Goal: Task Accomplishment & Management: Complete application form

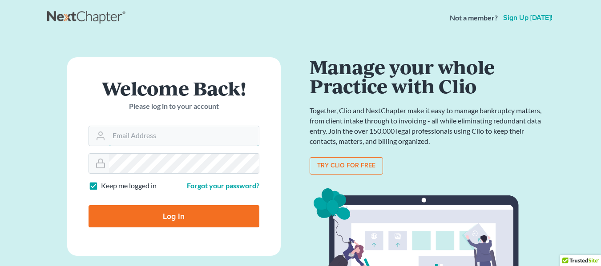
type input "[EMAIL_ADDRESS][DOMAIN_NAME]"
click at [184, 217] on input "Log In" at bounding box center [174, 216] width 171 height 22
type input "Thinking..."
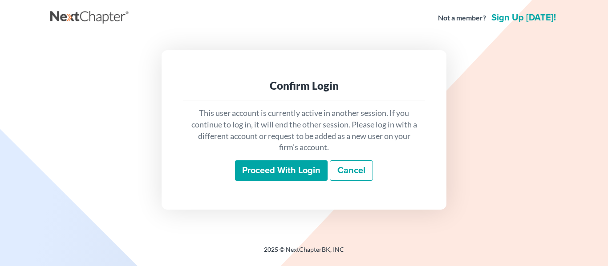
click at [280, 169] on input "Proceed with login" at bounding box center [281, 171] width 93 height 20
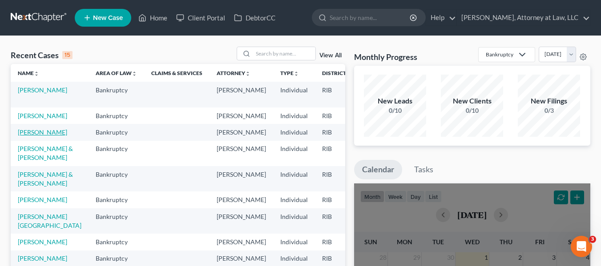
click at [32, 136] on link "Antonucci, Matthew" at bounding box center [42, 133] width 49 height 8
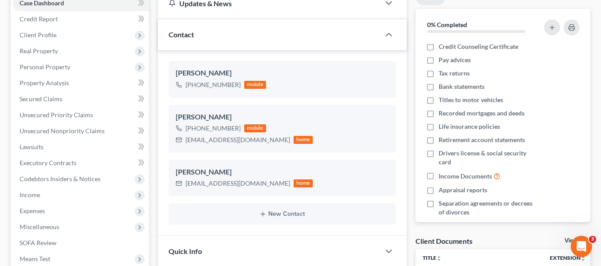
scroll to position [125, 0]
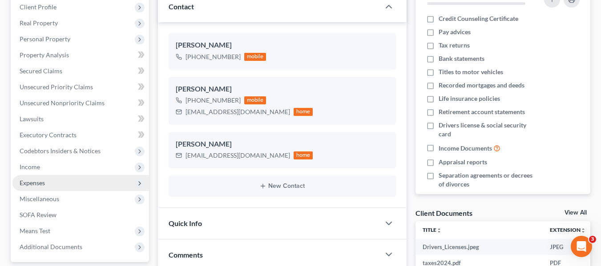
click at [34, 183] on span "Expenses" at bounding box center [32, 183] width 25 height 8
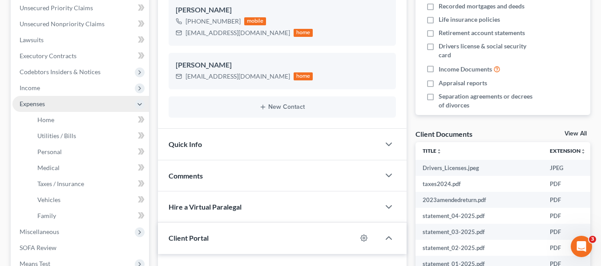
scroll to position [205, 0]
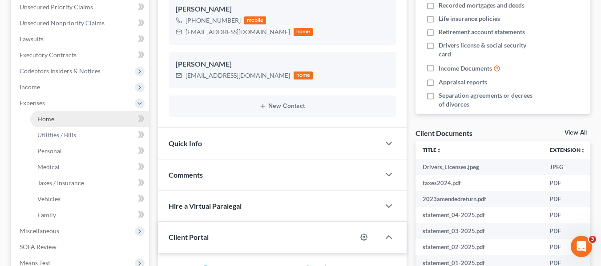
click at [87, 119] on link "Home" at bounding box center [89, 119] width 119 height 16
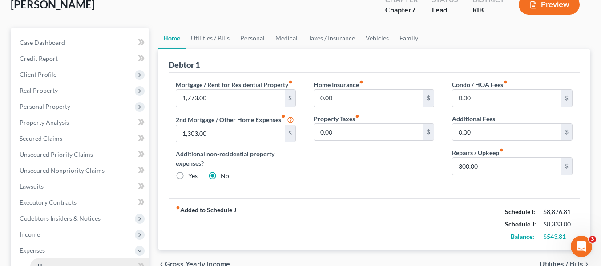
scroll to position [59, 0]
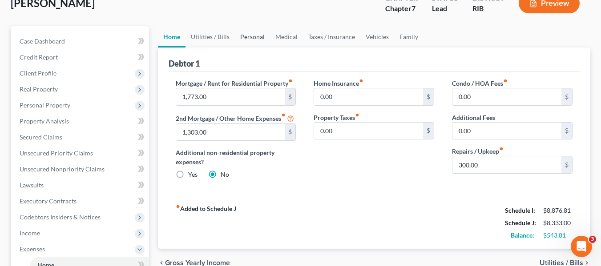
click at [244, 38] on link "Personal" at bounding box center [252, 36] width 35 height 21
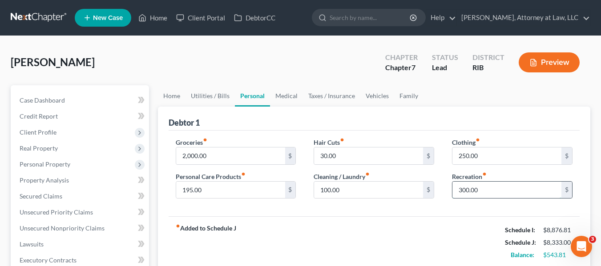
click at [471, 194] on input "300.00" at bounding box center [506, 190] width 109 height 17
type input "400"
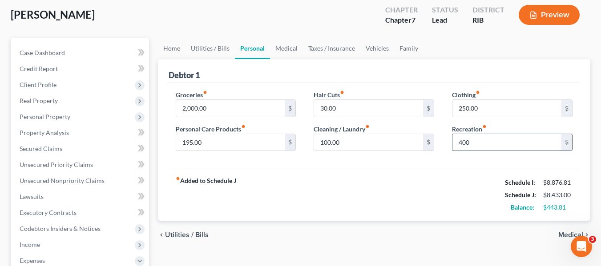
scroll to position [47, 0]
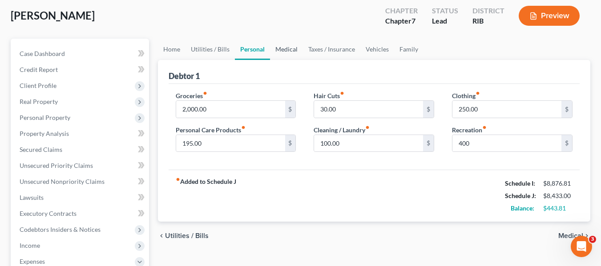
click at [278, 48] on link "Medical" at bounding box center [286, 49] width 33 height 21
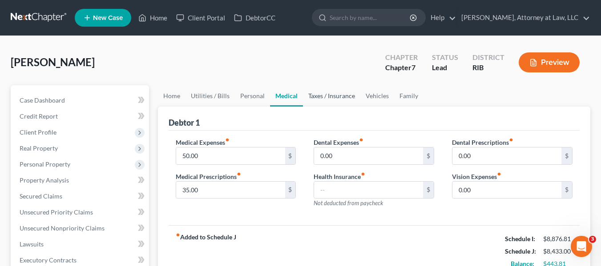
click at [335, 95] on link "Taxes / Insurance" at bounding box center [331, 95] width 57 height 21
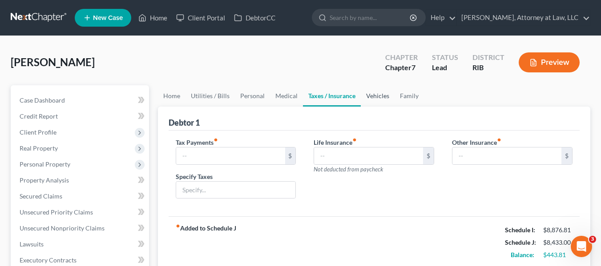
click at [371, 97] on link "Vehicles" at bounding box center [378, 95] width 34 height 21
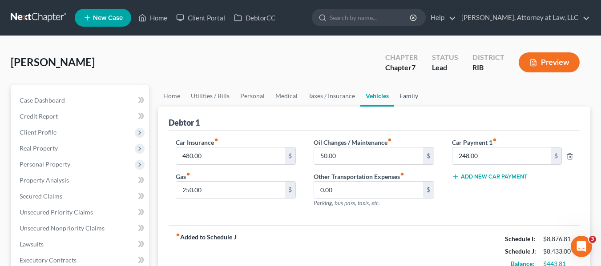
click at [401, 101] on link "Family" at bounding box center [408, 95] width 29 height 21
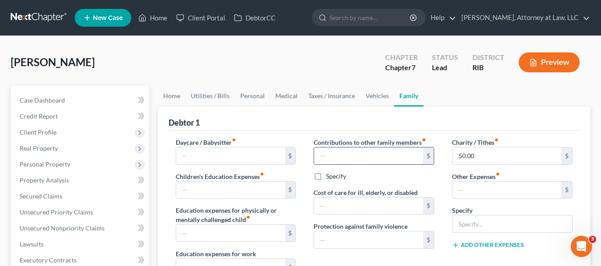
click at [334, 157] on input "text" at bounding box center [368, 156] width 109 height 17
type input "50"
click at [366, 100] on link "Vehicles" at bounding box center [377, 95] width 34 height 21
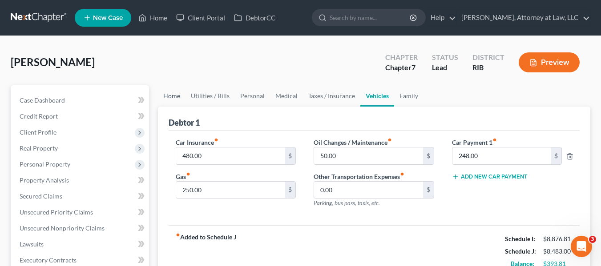
click at [173, 99] on link "Home" at bounding box center [172, 95] width 28 height 21
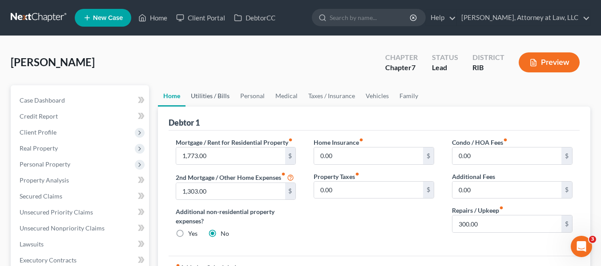
click at [214, 98] on link "Utilities / Bills" at bounding box center [209, 95] width 49 height 21
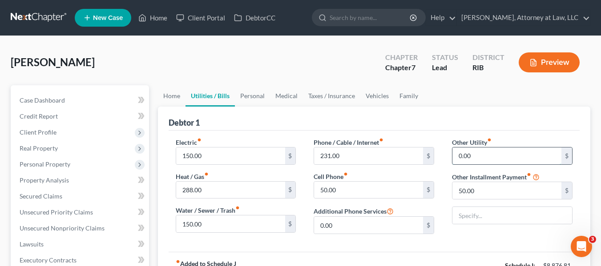
click at [475, 159] on input "0.00" at bounding box center [506, 156] width 109 height 17
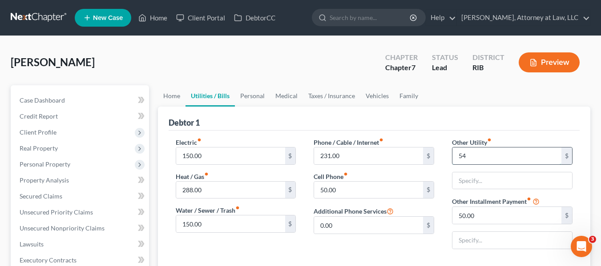
type input "54"
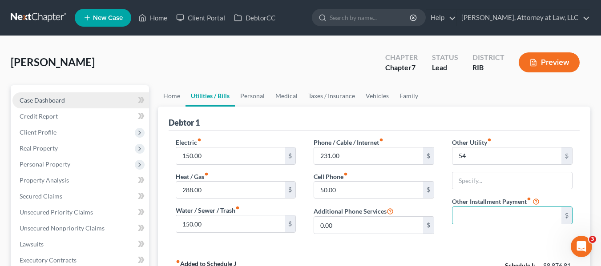
click at [62, 101] on span "Case Dashboard" at bounding box center [42, 101] width 45 height 8
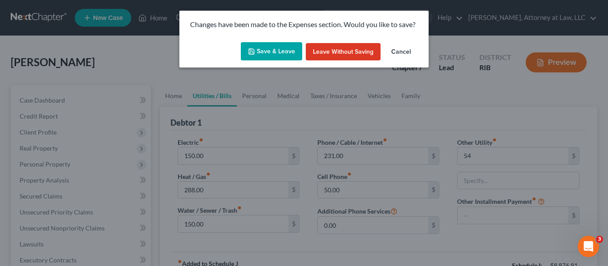
click at [266, 57] on button "Save & Leave" at bounding box center [271, 51] width 61 height 19
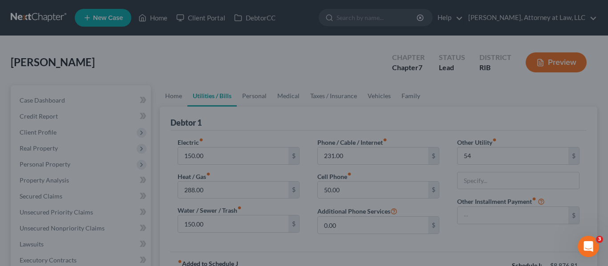
type input "54.00"
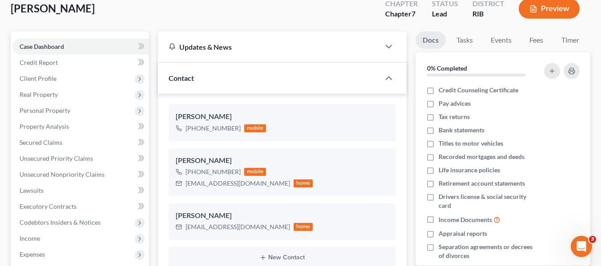
scroll to position [52, 0]
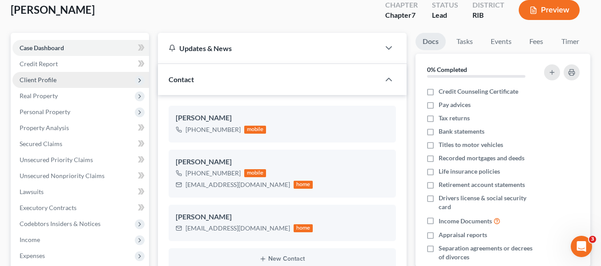
click at [118, 85] on span "Client Profile" at bounding box center [80, 80] width 137 height 16
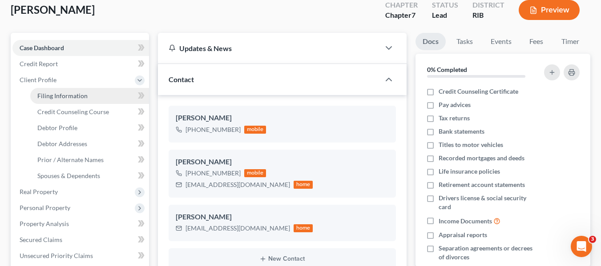
click at [107, 97] on link "Filing Information" at bounding box center [89, 96] width 119 height 16
select select "1"
select select "0"
select select "41"
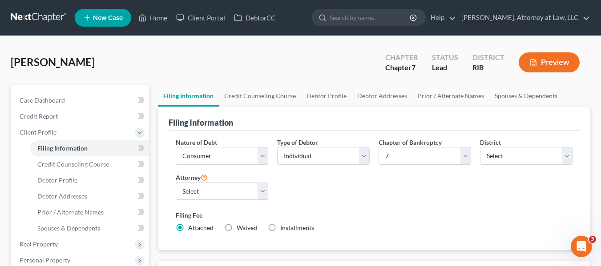
click at [313, 201] on div "Nature of Debt Select Business Consumer Other Nature of Business Select Clearin…" at bounding box center [374, 189] width 406 height 102
click at [361, 161] on select "Select Individual Joint" at bounding box center [323, 156] width 93 height 18
select select "1"
click at [277, 165] on select "Select Individual Joint" at bounding box center [323, 156] width 93 height 18
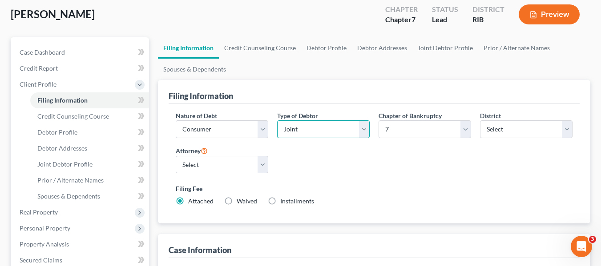
scroll to position [48, 0]
click at [327, 53] on link "Debtor Profile" at bounding box center [326, 48] width 51 height 21
select select "1"
select select "3"
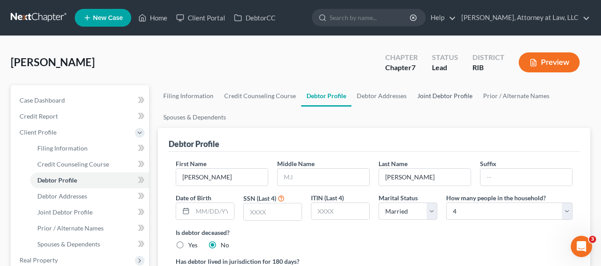
click at [440, 96] on link "Joint Debtor Profile" at bounding box center [445, 95] width 66 height 21
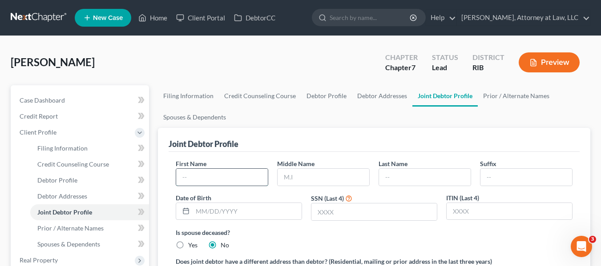
click at [197, 179] on input "text" at bounding box center [222, 177] width 92 height 17
click at [193, 177] on input "Lilian" at bounding box center [222, 177] width 92 height 17
type input "Lillian"
type input "Antonucci"
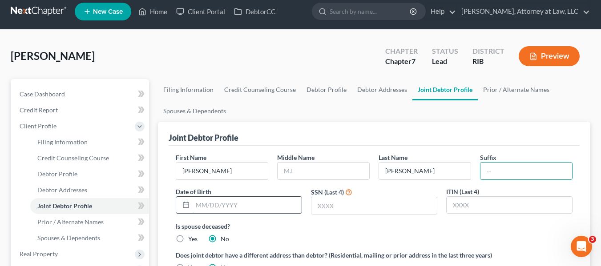
click at [281, 212] on input "text" at bounding box center [247, 205] width 109 height 17
type input "9/3/63"
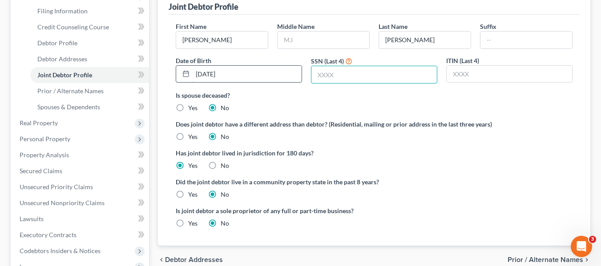
scroll to position [137, 0]
click at [489, 78] on input "text" at bounding box center [509, 74] width 125 height 17
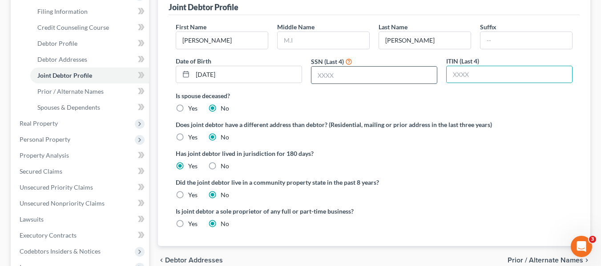
click at [400, 74] on input "text" at bounding box center [373, 75] width 125 height 17
type input "5576"
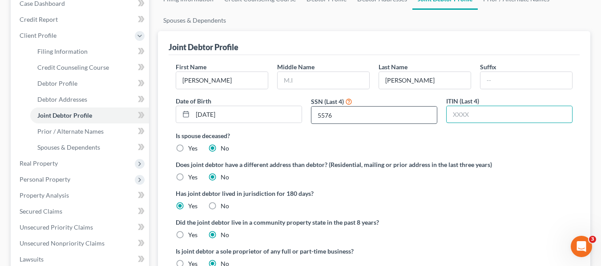
scroll to position [100, 0]
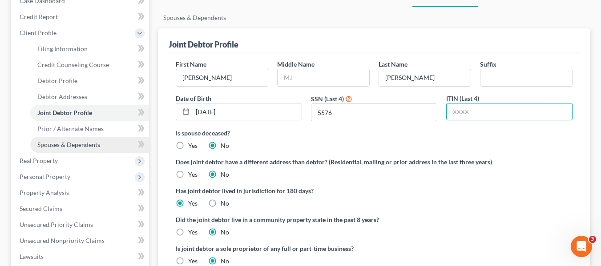
click at [111, 150] on link "Spouses & Dependents" at bounding box center [89, 145] width 119 height 16
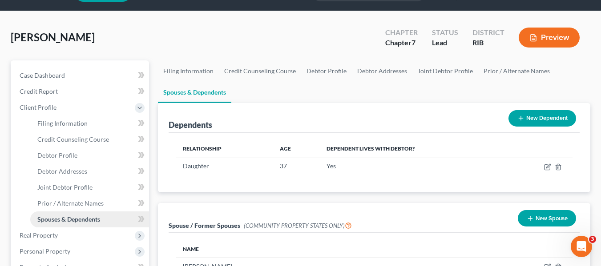
scroll to position [48, 0]
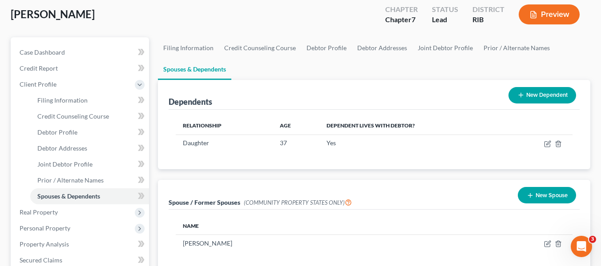
click at [537, 97] on button "New Dependent" at bounding box center [542, 95] width 68 height 16
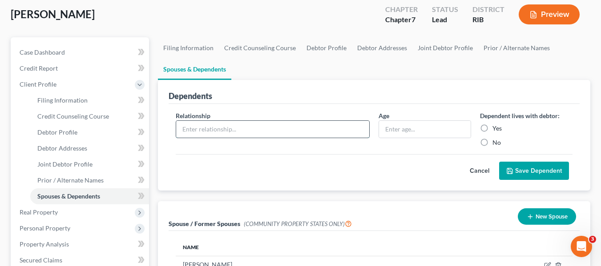
click at [311, 133] on input "text" at bounding box center [272, 129] width 193 height 17
type input "David Antonucci"
click at [492, 130] on label "Yes" at bounding box center [496, 128] width 9 height 9
click at [496, 130] on input "Yes" at bounding box center [499, 127] width 6 height 6
radio input "true"
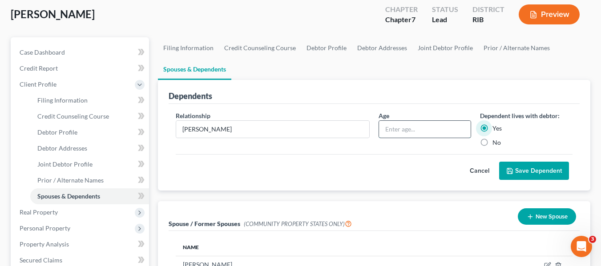
click at [421, 125] on input "text" at bounding box center [425, 129] width 92 height 17
type input "35"
click at [526, 167] on button "Save Dependent" at bounding box center [534, 171] width 70 height 19
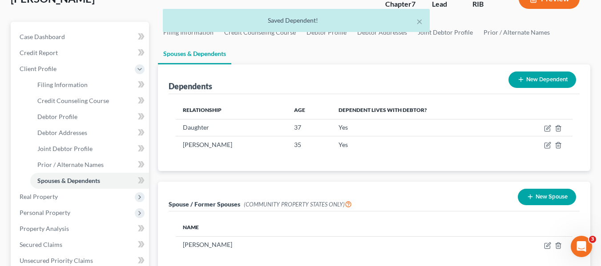
scroll to position [64, 0]
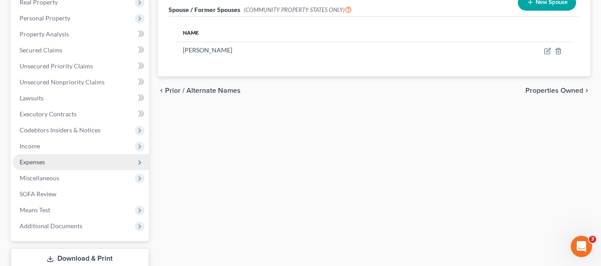
click at [30, 164] on span "Expenses" at bounding box center [32, 162] width 25 height 8
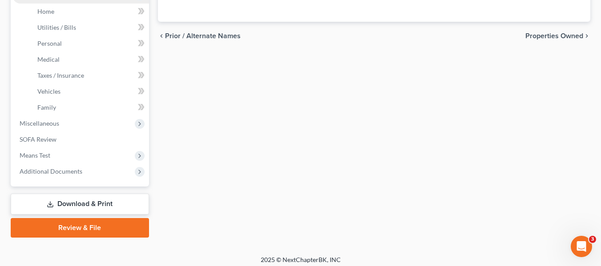
scroll to position [318, 0]
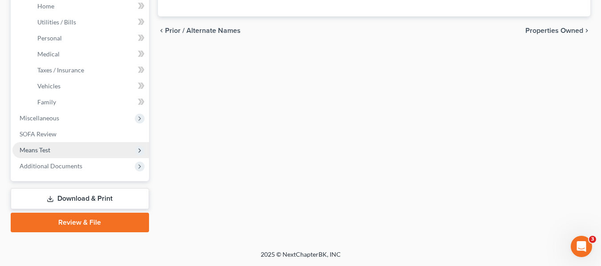
click at [27, 148] on span "Means Test" at bounding box center [35, 150] width 31 height 8
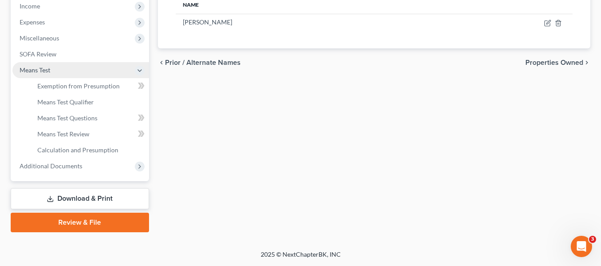
scroll to position [286, 0]
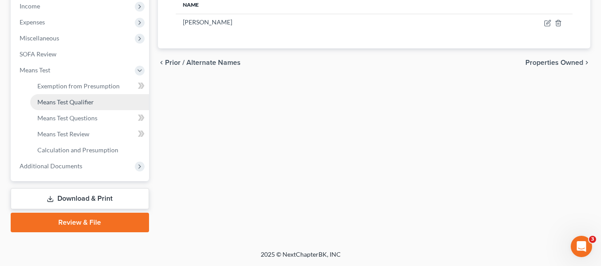
click at [56, 101] on span "Means Test Qualifier" at bounding box center [65, 102] width 56 height 8
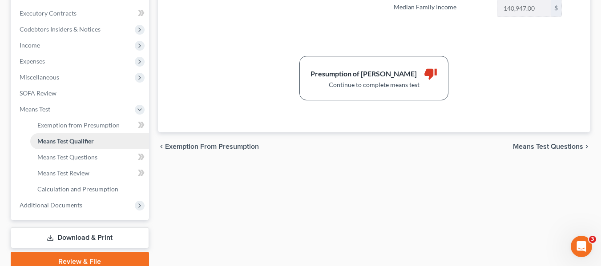
scroll to position [250, 0]
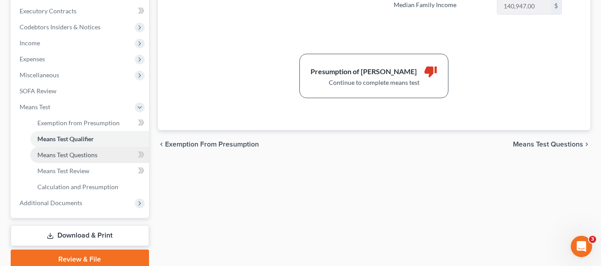
click at [65, 154] on span "Means Test Questions" at bounding box center [67, 155] width 60 height 8
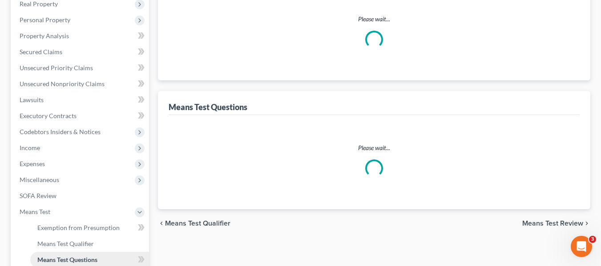
scroll to position [8, 0]
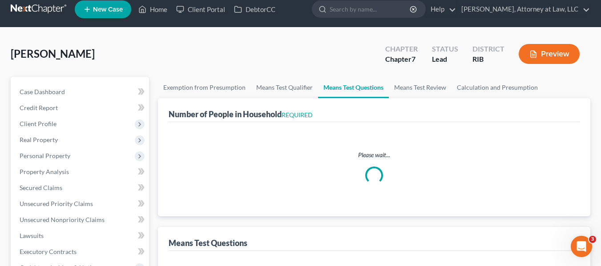
select select "1"
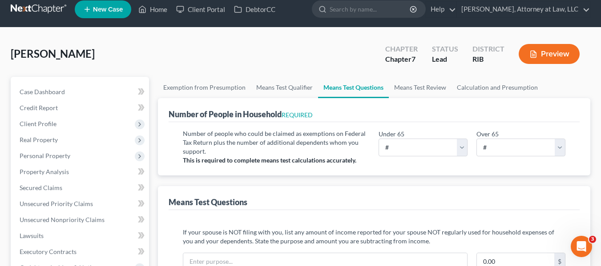
scroll to position [0, 0]
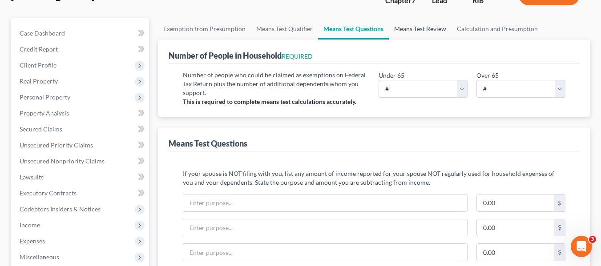
click at [427, 32] on link "Means Test Review" at bounding box center [420, 28] width 63 height 21
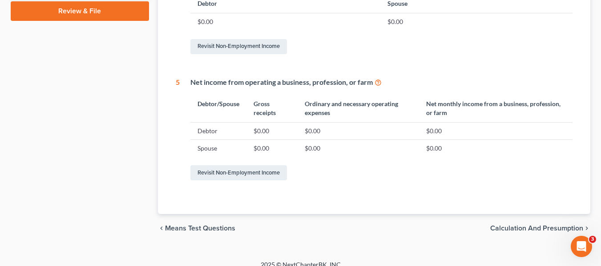
scroll to position [508, 0]
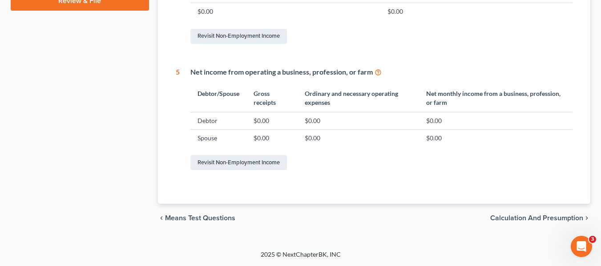
click at [557, 218] on span "Calculation and Presumption" at bounding box center [536, 218] width 93 height 7
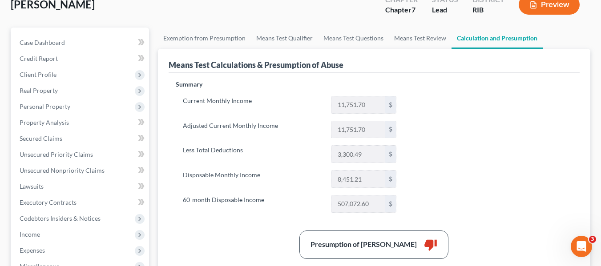
scroll to position [58, 0]
click at [292, 34] on link "Means Test Qualifier" at bounding box center [284, 37] width 67 height 21
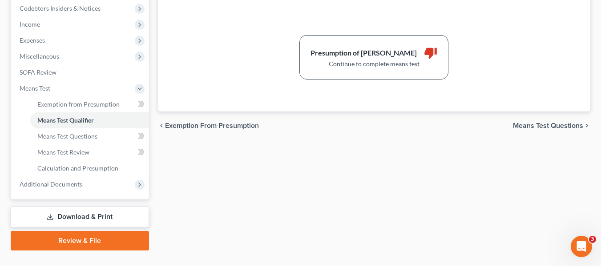
scroll to position [263, 0]
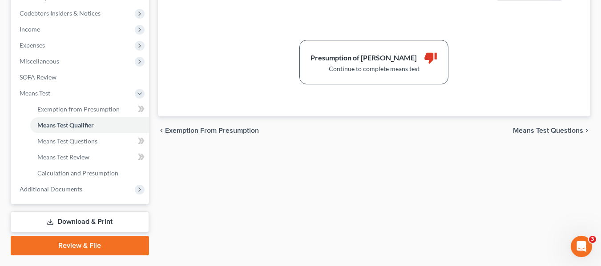
click at [542, 128] on span "Means Test Questions" at bounding box center [548, 130] width 70 height 7
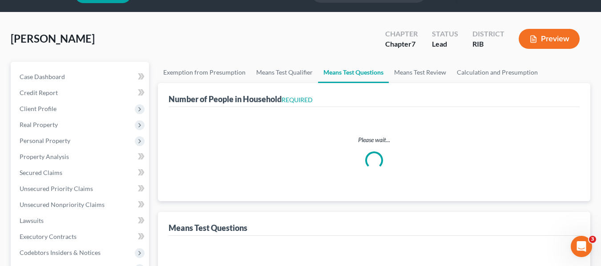
select select "1"
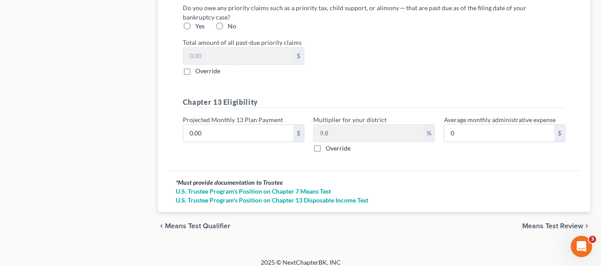
scroll to position [961, 0]
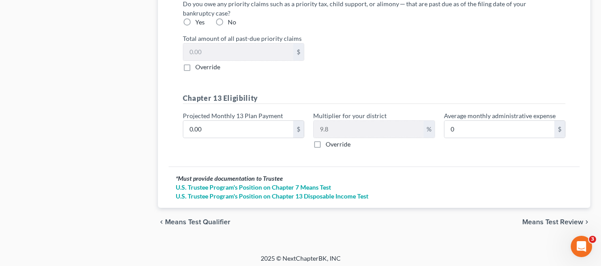
click at [559, 224] on span "Means Test Review" at bounding box center [552, 222] width 61 height 7
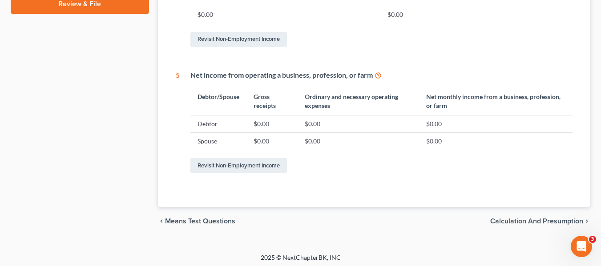
scroll to position [508, 0]
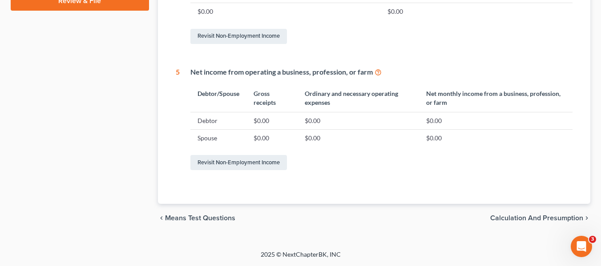
click at [551, 221] on span "Calculation and Presumption" at bounding box center [536, 218] width 93 height 7
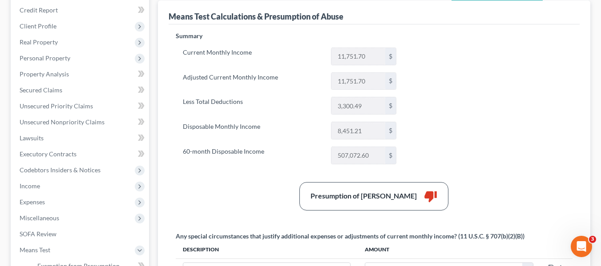
scroll to position [107, 0]
click at [377, 156] on input "507,072.60" at bounding box center [358, 155] width 54 height 17
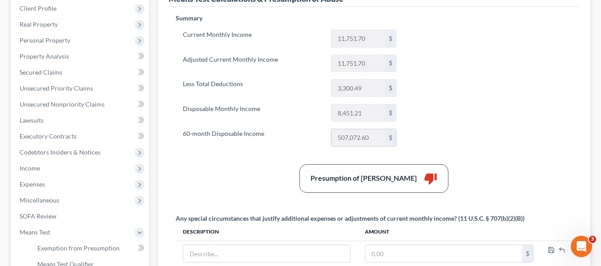
scroll to position [131, 0]
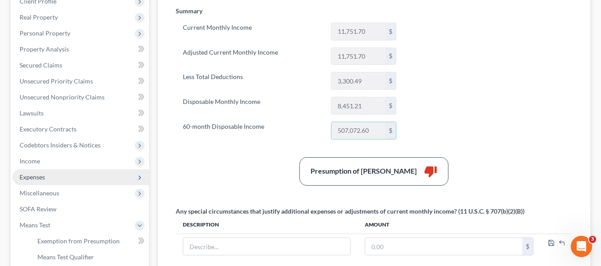
click at [54, 178] on span "Expenses" at bounding box center [80, 177] width 137 height 16
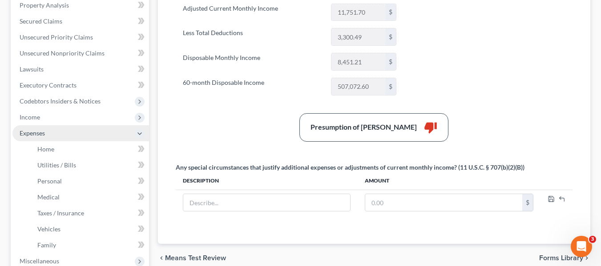
scroll to position [183, 0]
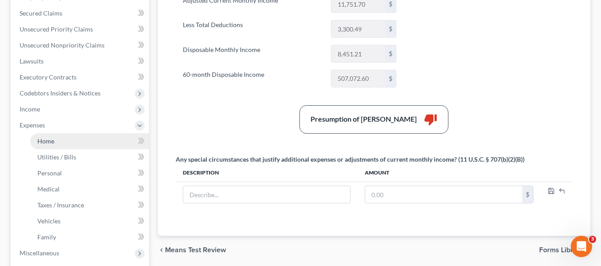
click at [64, 142] on link "Home" at bounding box center [89, 141] width 119 height 16
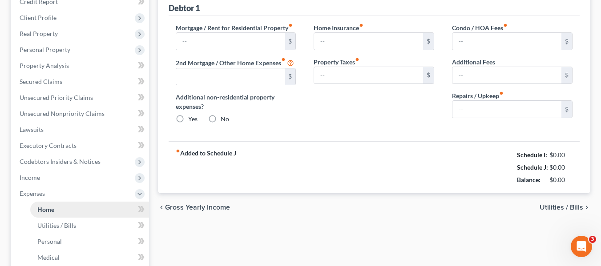
type input "1,773.00"
type input "1,303.00"
radio input "true"
type input "0.00"
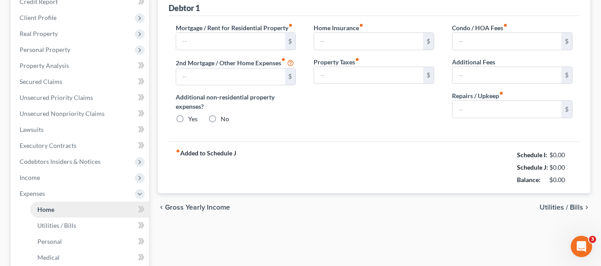
type input "0.00"
type input "300.00"
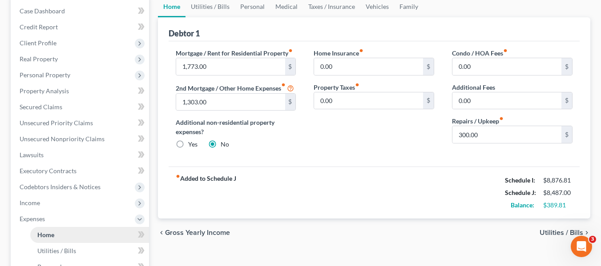
scroll to position [82, 0]
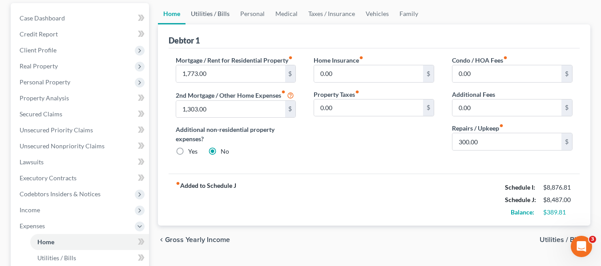
click at [210, 12] on link "Utilities / Bills" at bounding box center [209, 13] width 49 height 21
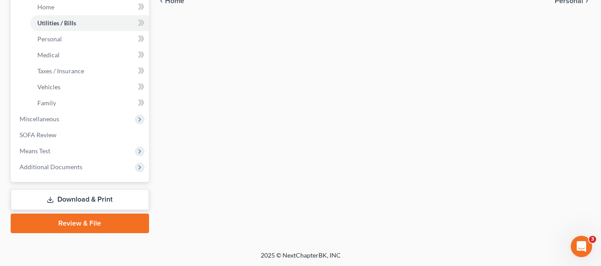
scroll to position [318, 0]
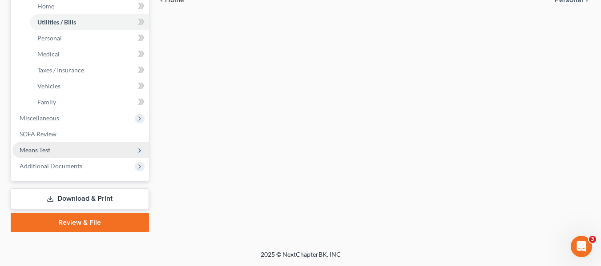
click at [37, 148] on span "Means Test" at bounding box center [35, 150] width 31 height 8
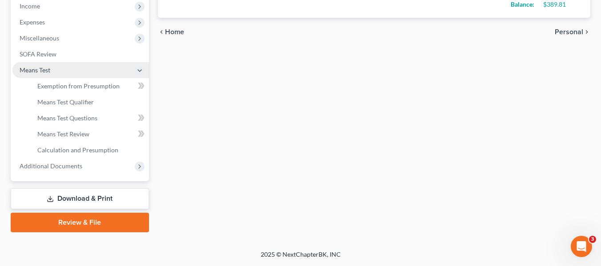
scroll to position [286, 0]
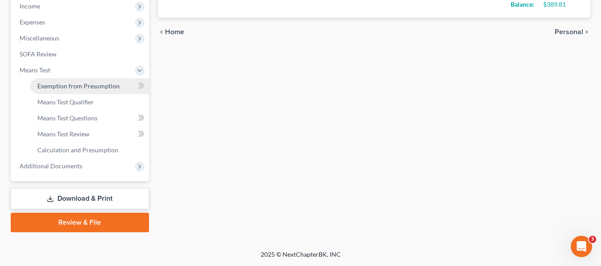
click at [48, 90] on link "Exemption from Presumption" at bounding box center [89, 86] width 119 height 16
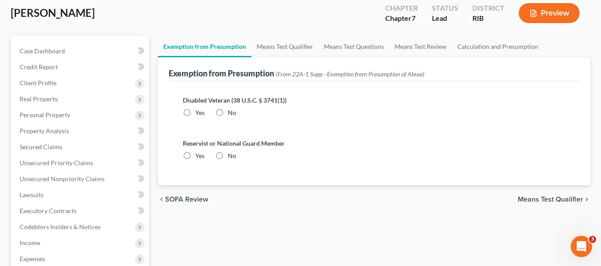
scroll to position [51, 0]
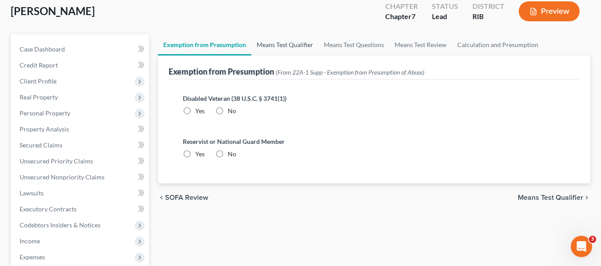
click at [291, 42] on link "Means Test Qualifier" at bounding box center [284, 44] width 67 height 21
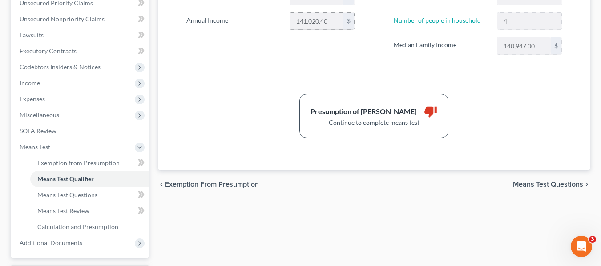
scroll to position [209, 0]
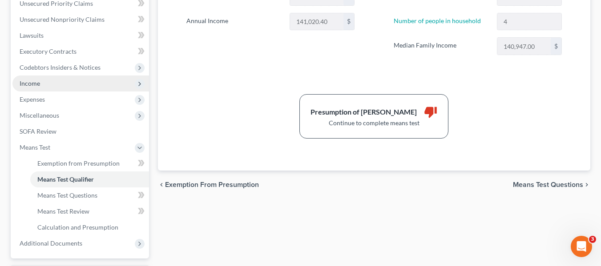
click at [41, 81] on span "Income" at bounding box center [80, 84] width 137 height 16
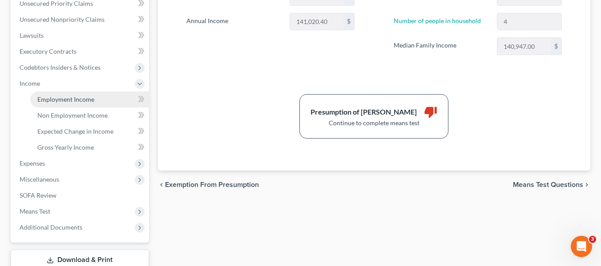
click at [46, 101] on span "Employment Income" at bounding box center [65, 100] width 57 height 8
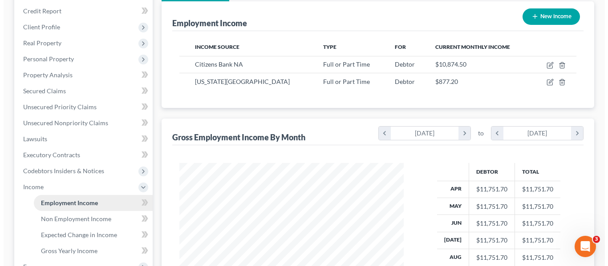
scroll to position [65, 0]
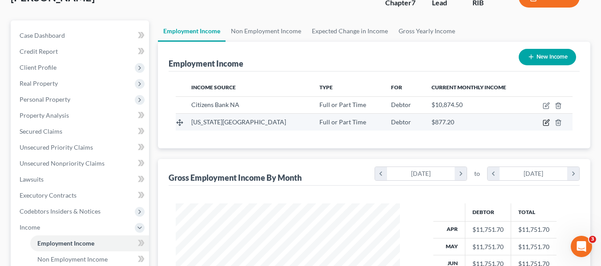
click at [543, 124] on icon "button" at bounding box center [545, 123] width 5 height 5
select select "0"
select select "41"
select select "0"
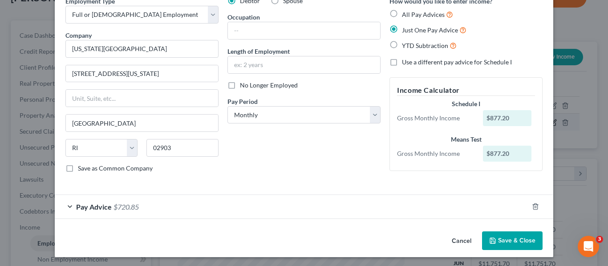
scroll to position [46, 0]
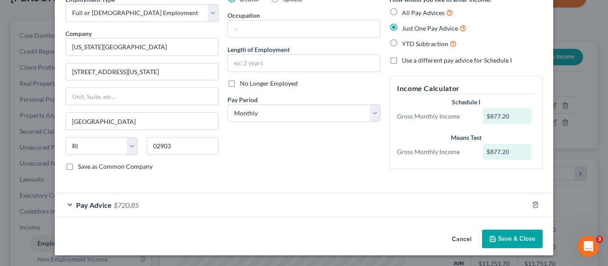
click at [509, 118] on div "$877.20" at bounding box center [507, 117] width 49 height 16
click at [66, 204] on div "Pay Advice $720.85" at bounding box center [291, 205] width 473 height 24
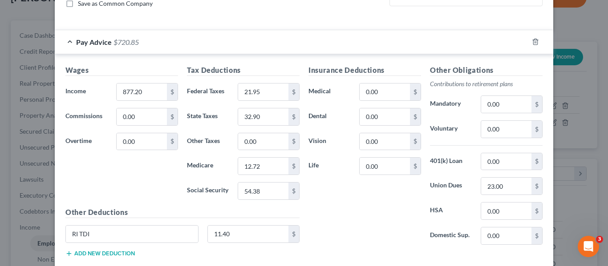
scroll to position [212, 0]
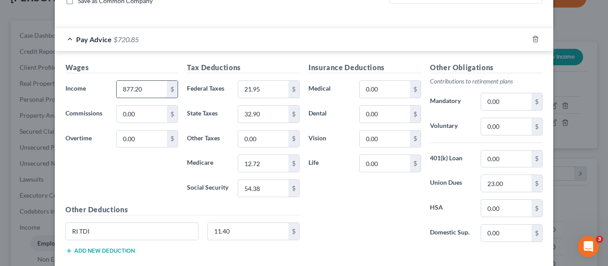
click at [128, 86] on input "877.20" at bounding box center [142, 89] width 50 height 17
type input "777.20"
click at [378, 226] on div "Insurance Deductions Medical 0.00 $ Dental 0.00 $ Vision 0.00 $ Life 0.00 $" at bounding box center [364, 155] width 121 height 187
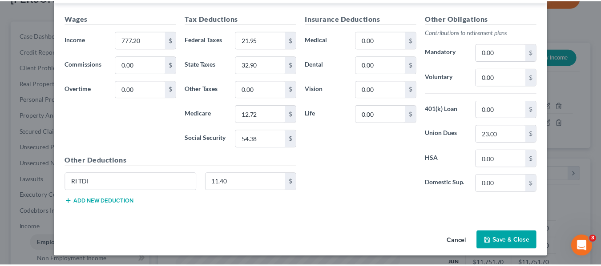
scroll to position [263, 0]
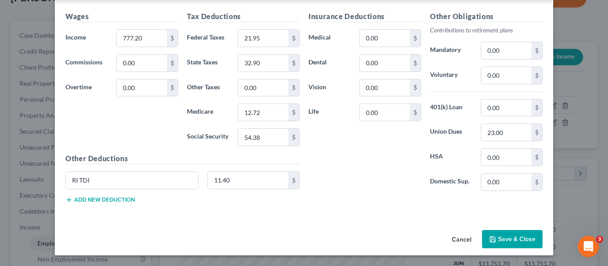
click at [507, 243] on button "Save & Close" at bounding box center [512, 239] width 60 height 19
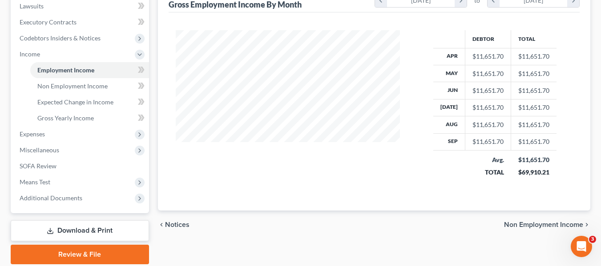
scroll to position [245, 0]
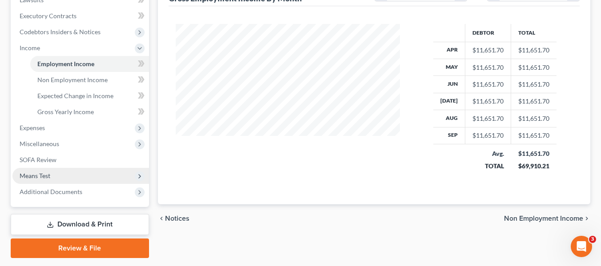
click at [34, 173] on span "Means Test" at bounding box center [35, 176] width 31 height 8
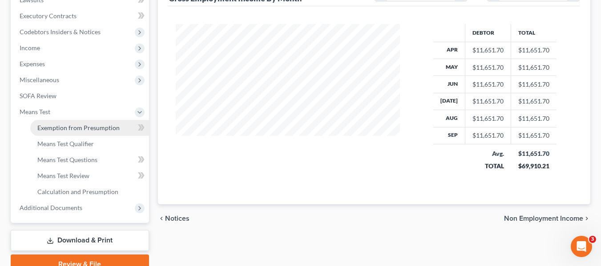
click at [50, 131] on span "Exemption from Presumption" at bounding box center [78, 128] width 82 height 8
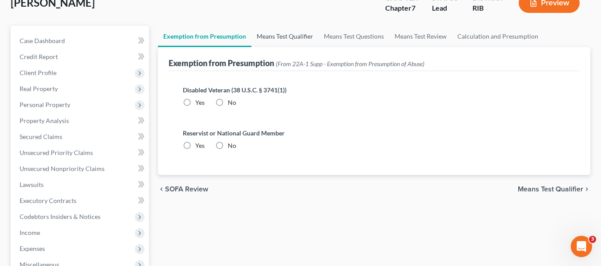
click at [297, 41] on link "Means Test Qualifier" at bounding box center [284, 36] width 67 height 21
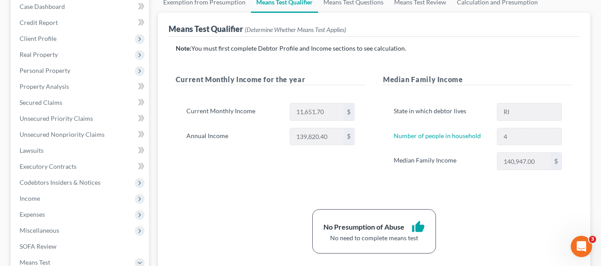
scroll to position [94, 0]
click at [31, 198] on span "Income" at bounding box center [30, 198] width 20 height 8
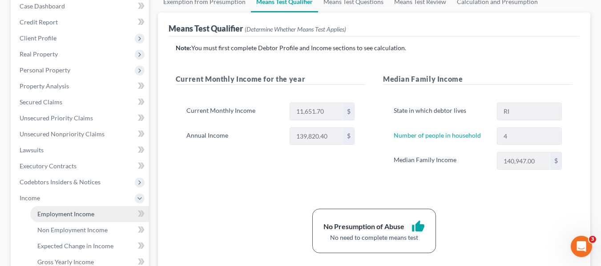
click at [44, 216] on span "Employment Income" at bounding box center [65, 214] width 57 height 8
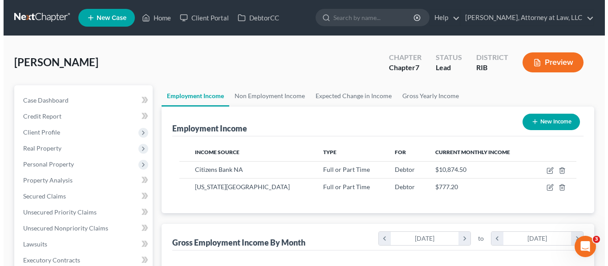
scroll to position [160, 242]
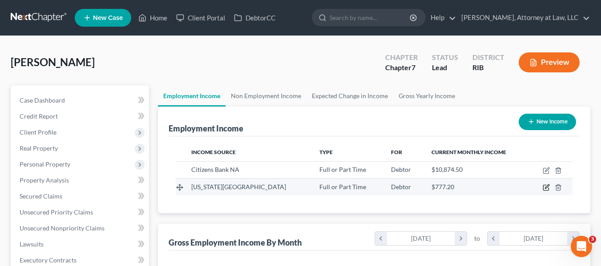
click at [546, 188] on icon "button" at bounding box center [547, 187] width 4 height 4
select select "0"
select select "41"
select select "0"
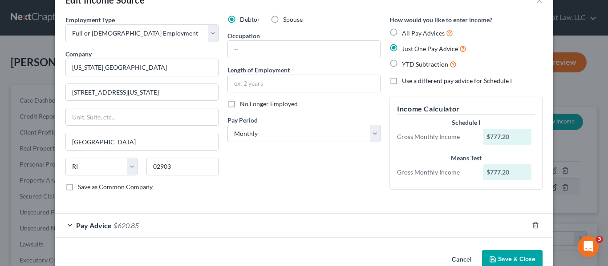
scroll to position [46, 0]
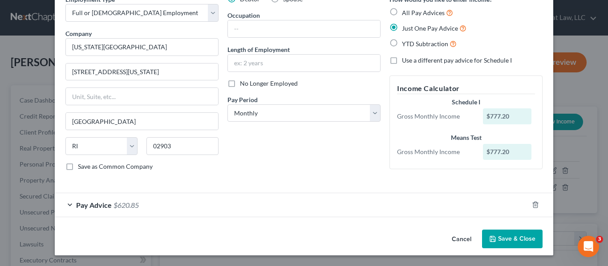
click at [68, 200] on div "Pay Advice $620.85" at bounding box center [291, 205] width 473 height 24
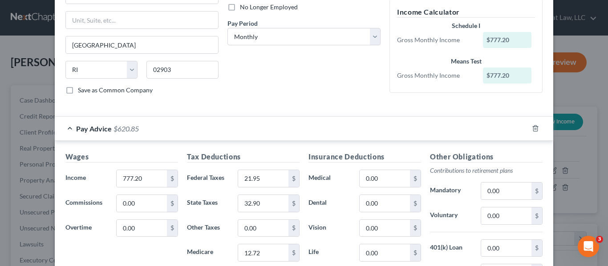
scroll to position [124, 0]
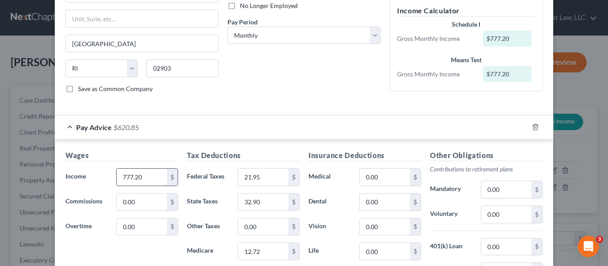
click at [122, 177] on input "777.20" at bounding box center [142, 177] width 50 height 17
type input "830"
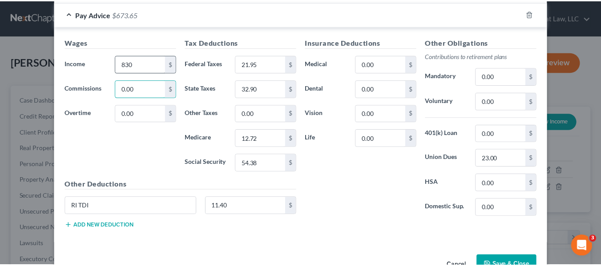
scroll to position [263, 0]
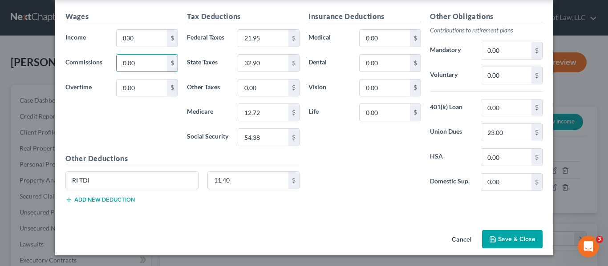
click at [512, 240] on button "Save & Close" at bounding box center [512, 239] width 60 height 19
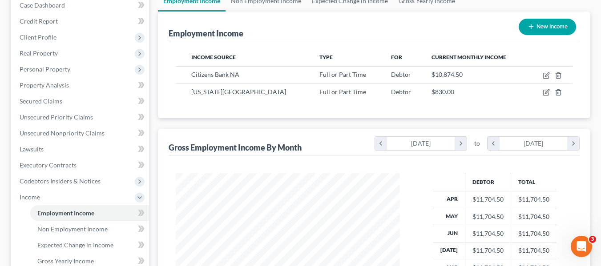
scroll to position [270, 0]
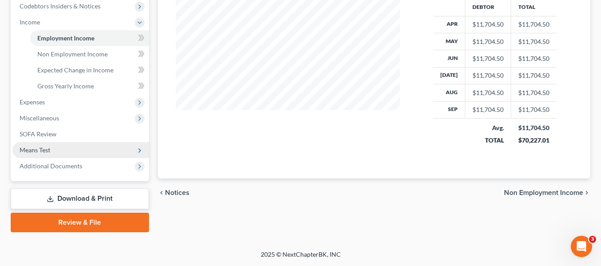
click at [41, 153] on span "Means Test" at bounding box center [35, 150] width 31 height 8
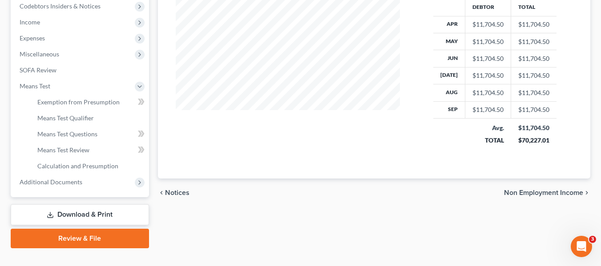
click at [60, 243] on link "Review & File" at bounding box center [80, 239] width 138 height 20
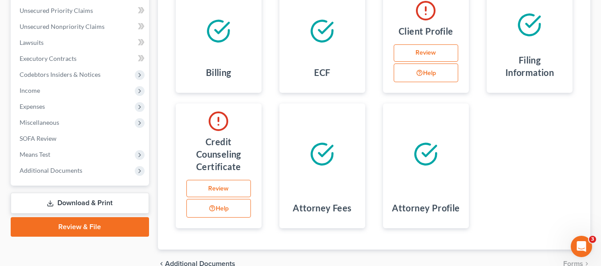
scroll to position [202, 0]
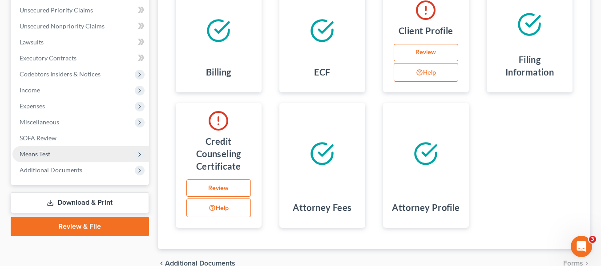
click at [27, 158] on span "Means Test" at bounding box center [80, 154] width 137 height 16
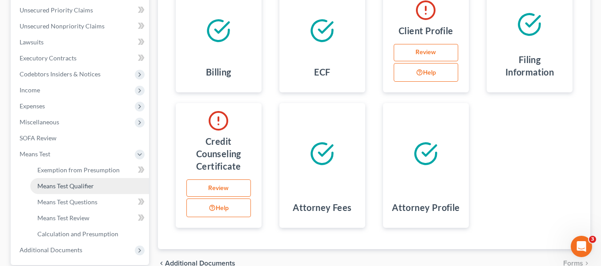
click at [59, 189] on span "Means Test Qualifier" at bounding box center [65, 186] width 56 height 8
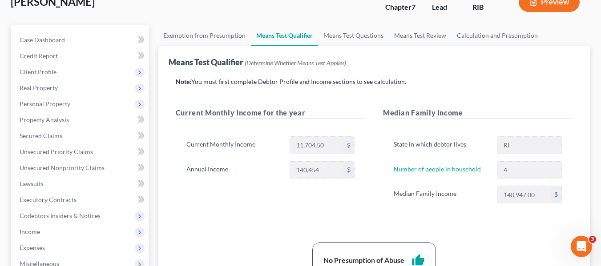
scroll to position [52, 0]
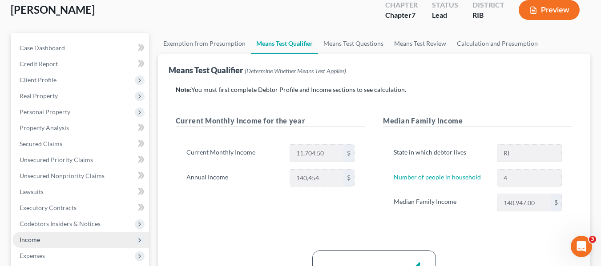
click at [30, 246] on span "Income" at bounding box center [80, 240] width 137 height 16
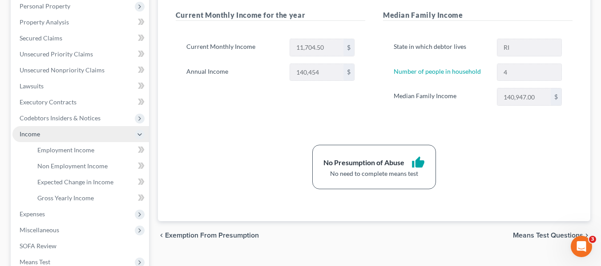
scroll to position [161, 0]
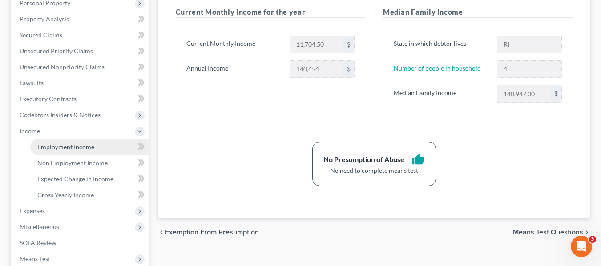
click at [87, 145] on span "Employment Income" at bounding box center [65, 147] width 57 height 8
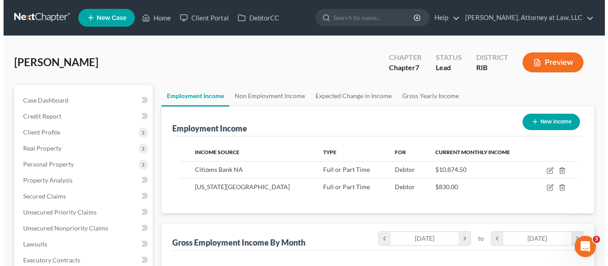
scroll to position [160, 242]
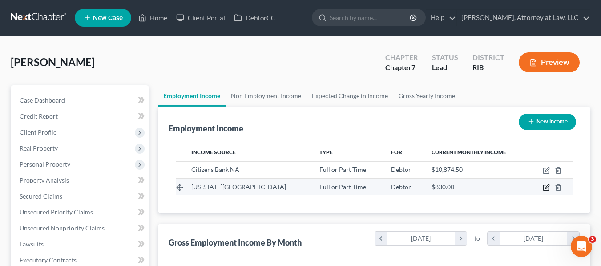
click at [544, 190] on icon "button" at bounding box center [545, 187] width 5 height 5
select select "0"
select select "41"
select select "0"
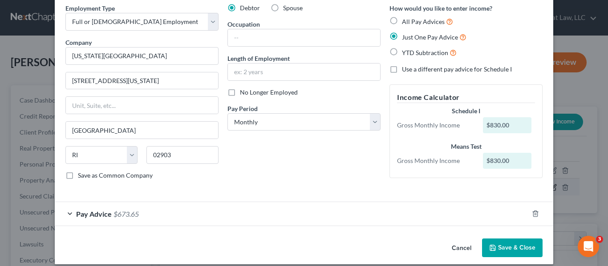
scroll to position [46, 0]
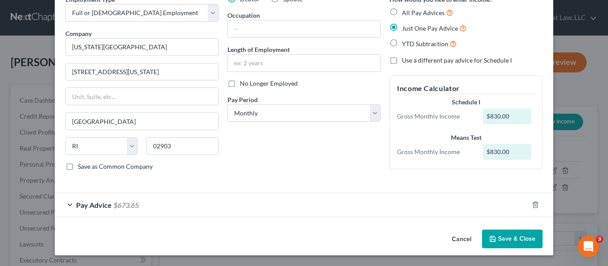
click at [72, 205] on div "Pay Advice $673.65" at bounding box center [291, 205] width 473 height 24
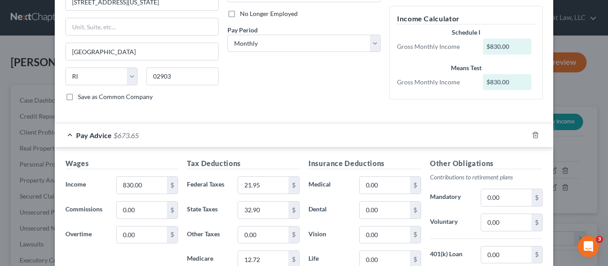
scroll to position [118, 0]
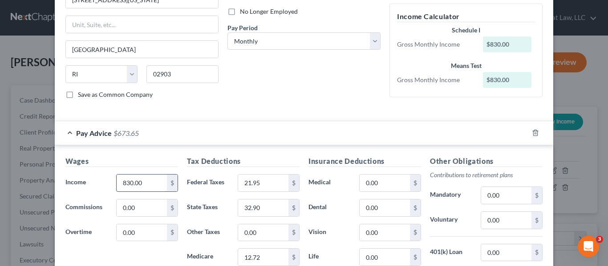
click at [140, 183] on input "830.00" at bounding box center [142, 183] width 50 height 17
type input "877.20"
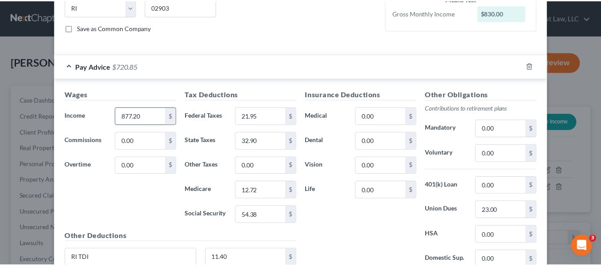
scroll to position [263, 0]
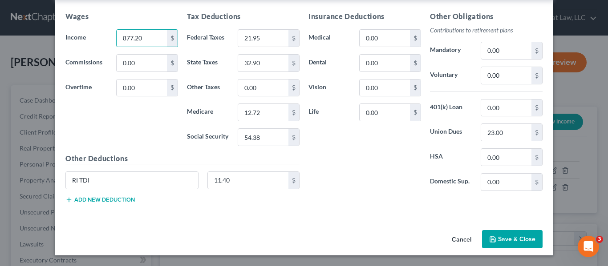
click at [511, 242] on button "Save & Close" at bounding box center [512, 239] width 60 height 19
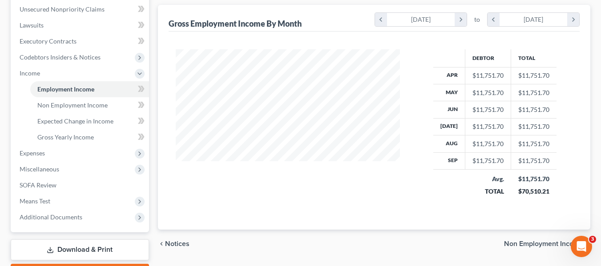
scroll to position [270, 0]
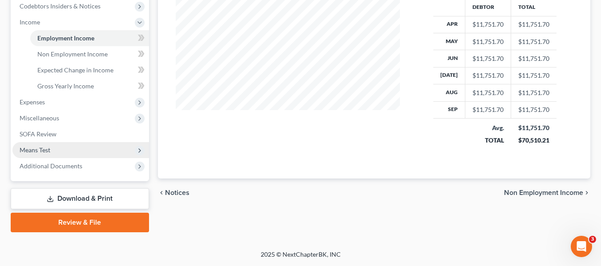
click at [56, 154] on span "Means Test" at bounding box center [80, 150] width 137 height 16
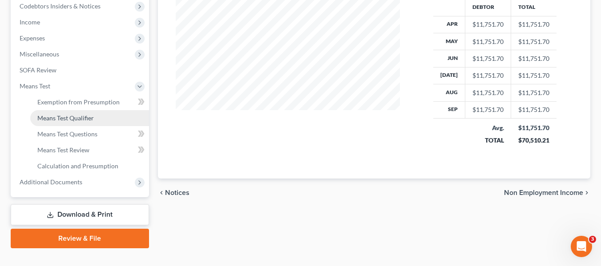
click at [56, 119] on span "Means Test Qualifier" at bounding box center [65, 118] width 56 height 8
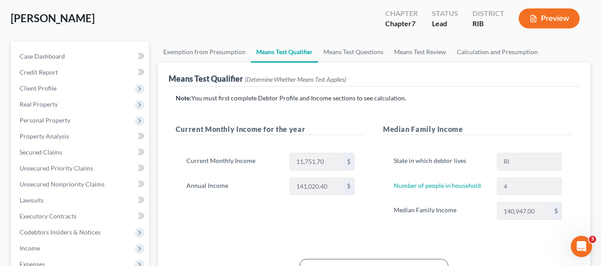
scroll to position [48, 0]
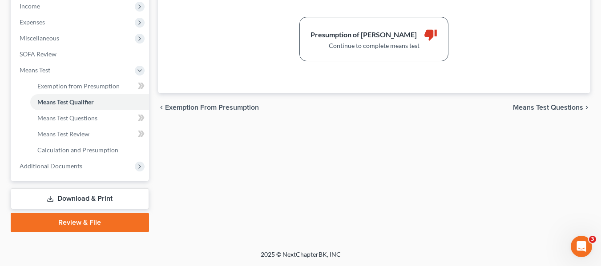
click at [109, 200] on link "Download & Print" at bounding box center [80, 199] width 138 height 21
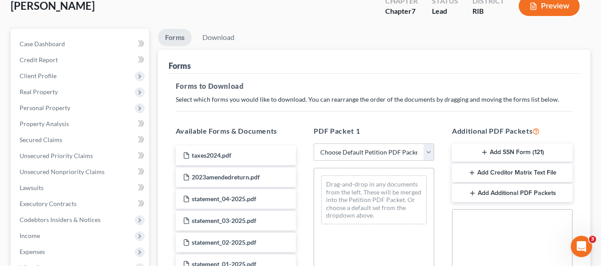
scroll to position [58, 0]
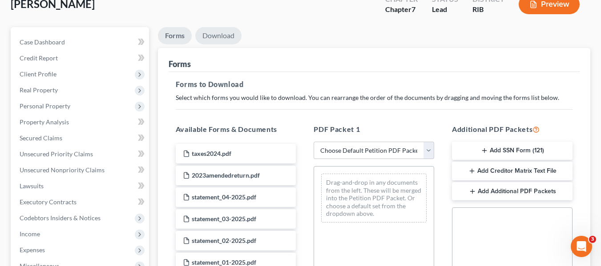
click at [218, 38] on link "Download" at bounding box center [218, 35] width 46 height 17
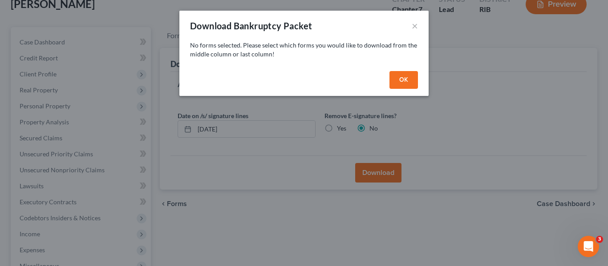
click at [404, 81] on button "OK" at bounding box center [403, 80] width 28 height 18
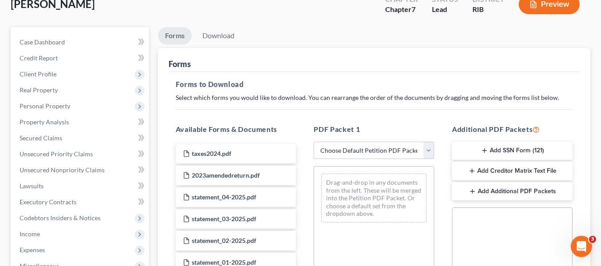
click at [427, 153] on select "Choose Default Petition PDF Packet Complete Bankruptcy Petition (all forms and …" at bounding box center [374, 151] width 121 height 18
click at [314, 142] on select "Choose Default Petition PDF Packet Complete Bankruptcy Petition (all forms and …" at bounding box center [374, 151] width 121 height 18
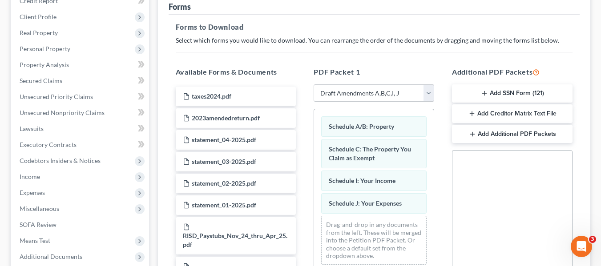
scroll to position [121, 0]
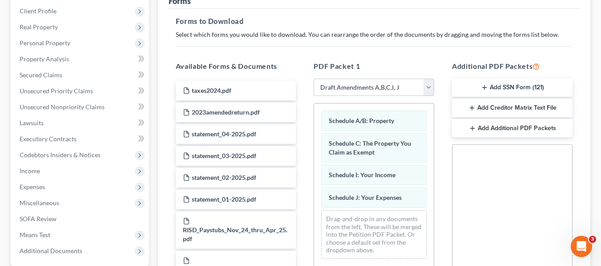
click at [428, 91] on select "Choose Default Petition PDF Packet Complete Bankruptcy Petition (all forms and …" at bounding box center [374, 88] width 121 height 18
click at [314, 79] on select "Choose Default Petition PDF Packet Complete Bankruptcy Petition (all forms and …" at bounding box center [374, 88] width 121 height 18
click at [430, 87] on select "Choose Default Petition PDF Packet Complete Bankruptcy Petition (all forms and …" at bounding box center [374, 88] width 121 height 18
select select "5"
click at [314, 79] on select "Choose Default Petition PDF Packet Complete Bankruptcy Petition (all forms and …" at bounding box center [374, 88] width 121 height 18
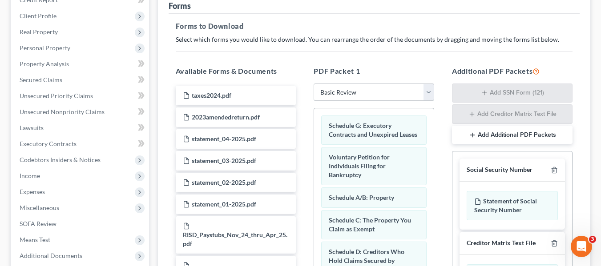
scroll to position [0, 0]
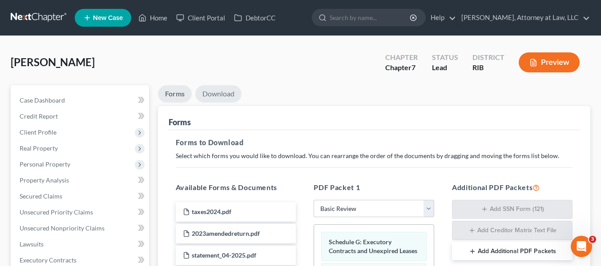
click at [218, 101] on link "Download" at bounding box center [218, 93] width 46 height 17
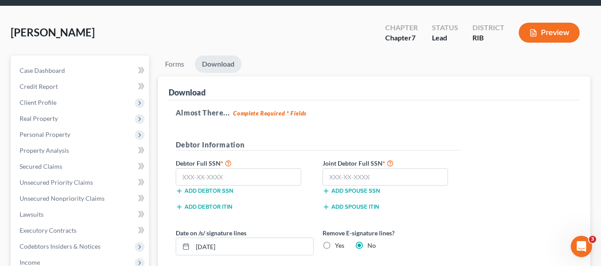
scroll to position [35, 0]
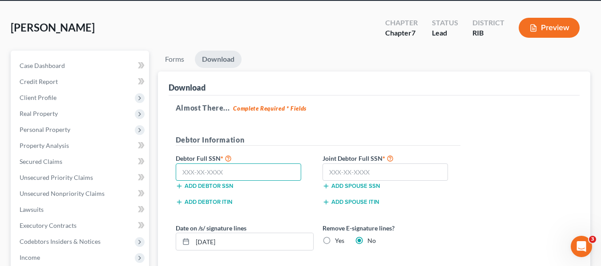
click at [246, 173] on input "text" at bounding box center [239, 173] width 126 height 18
type input "000-00-0000"
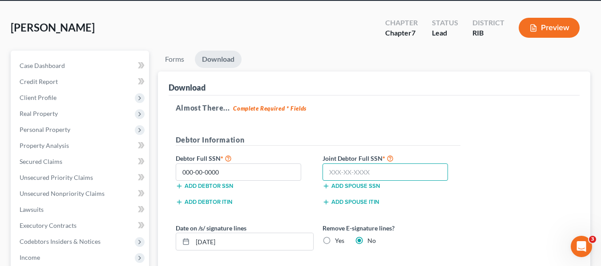
click at [367, 173] on input "text" at bounding box center [385, 173] width 126 height 18
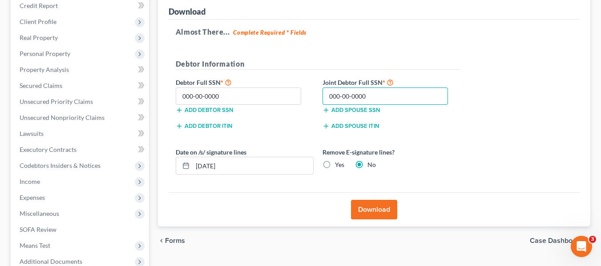
scroll to position [118, 0]
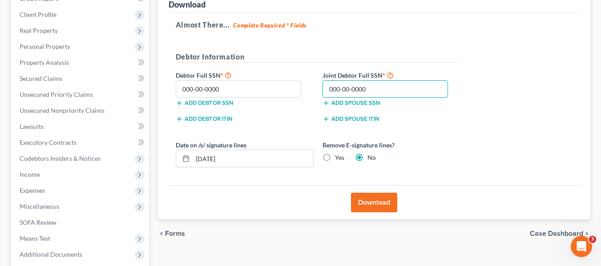
type input "000-00-0000"
click at [377, 205] on button "Download" at bounding box center [374, 203] width 46 height 20
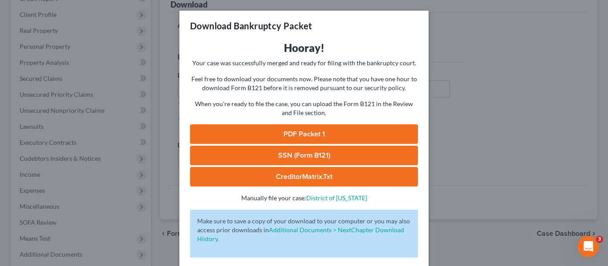
click at [274, 141] on link "PDF Packet 1" at bounding box center [304, 135] width 228 height 20
click at [457, 26] on div "Download Bankruptcy Packet Hooray! Your case was successfully merged and ready …" at bounding box center [304, 133] width 608 height 266
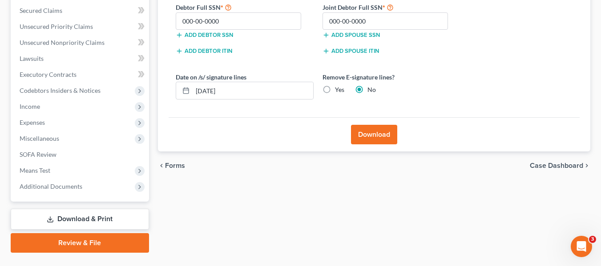
scroll to position [188, 0]
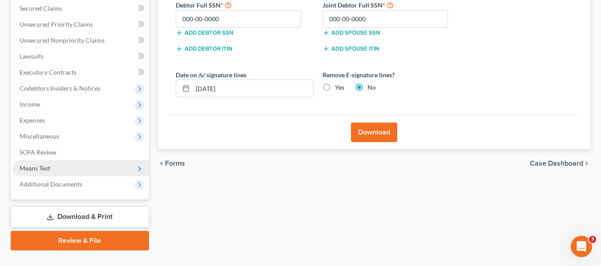
click at [107, 170] on span "Means Test" at bounding box center [80, 169] width 137 height 16
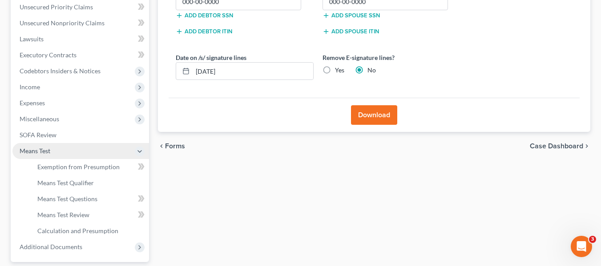
scroll to position [214, 0]
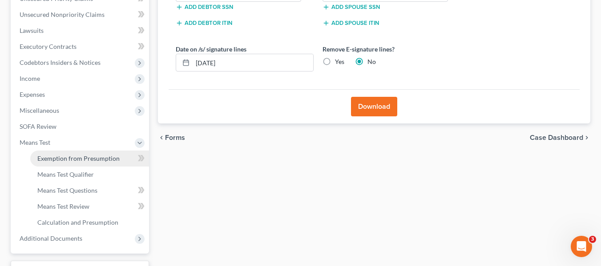
click at [112, 161] on span "Exemption from Presumption" at bounding box center [78, 159] width 82 height 8
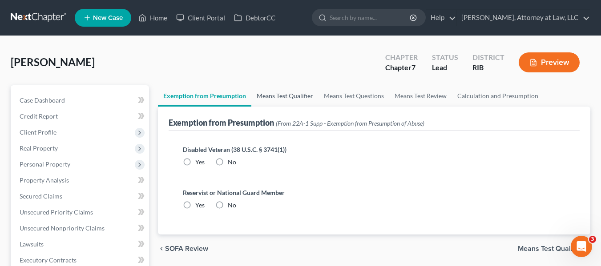
click at [281, 97] on link "Means Test Qualifier" at bounding box center [284, 95] width 67 height 21
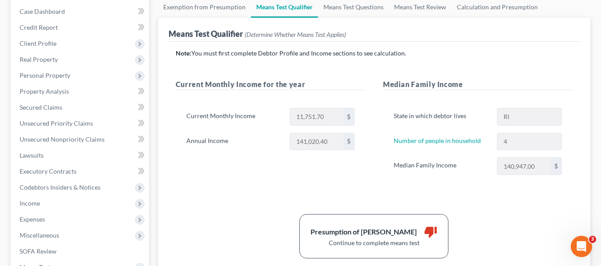
scroll to position [90, 0]
